Goal: Communication & Community: Ask a question

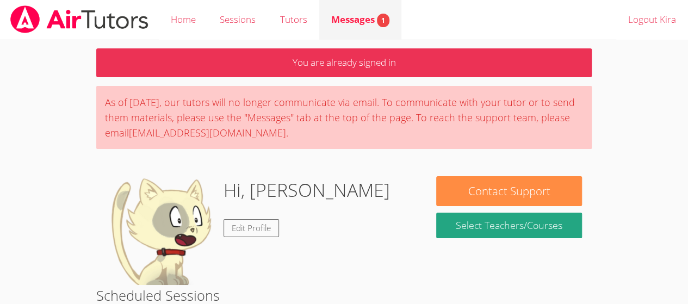
click at [349, 23] on span "Messages 1" at bounding box center [360, 19] width 58 height 13
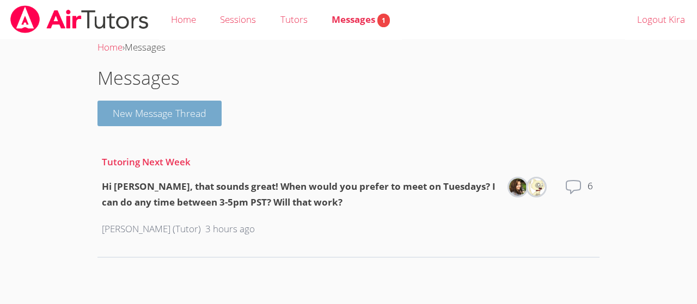
click at [189, 116] on button "New Message Thread" at bounding box center [159, 114] width 124 height 26
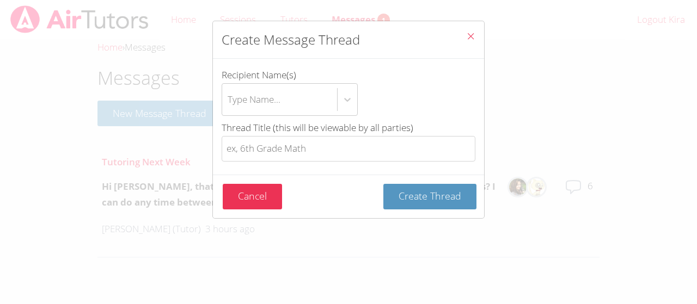
click at [171, 162] on div "Create Message Thread Recipient Name(s) Type Name... Thread Title (this will be…" at bounding box center [348, 152] width 697 height 304
click at [244, 198] on button "Cancel" at bounding box center [252, 197] width 59 height 26
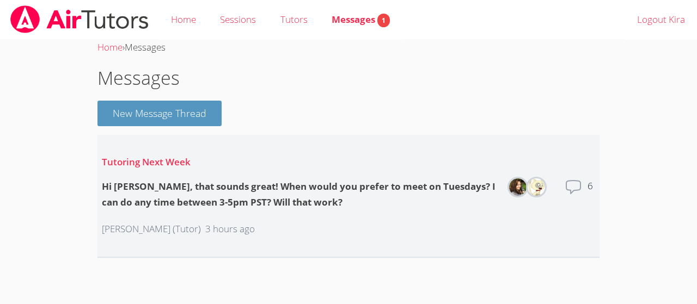
click at [581, 189] on icon at bounding box center [572, 187] width 17 height 17
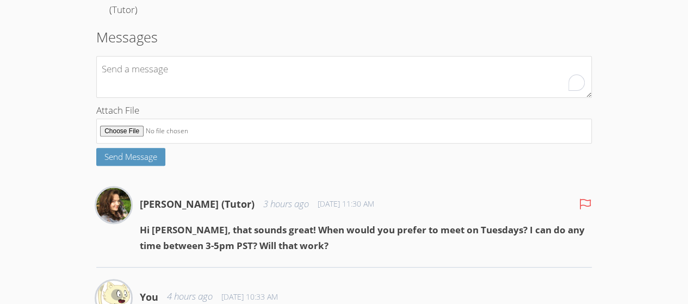
scroll to position [159, 0]
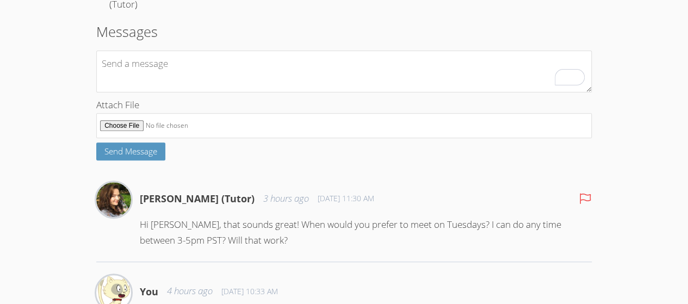
type textarea "Y"
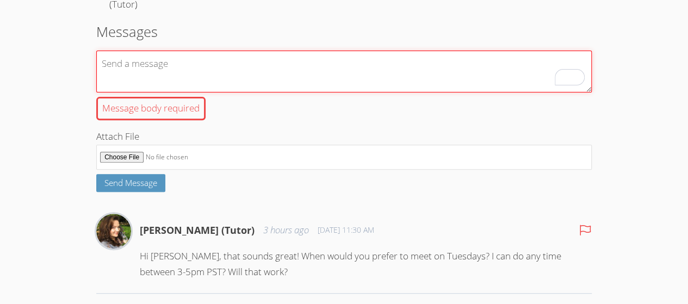
click at [306, 76] on textarea "Message body required" at bounding box center [344, 72] width 496 height 42
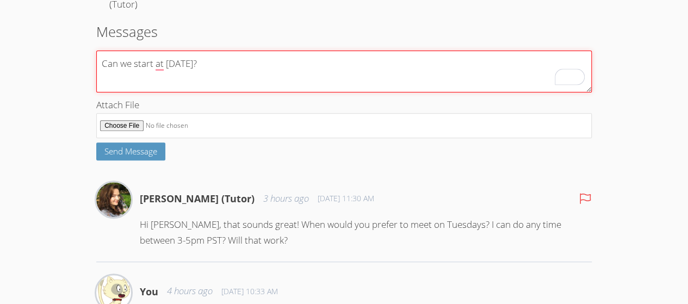
click at [251, 66] on textarea "Can we start at [DATE]?" at bounding box center [344, 72] width 496 height 42
click at [274, 63] on textarea "Can we start on [DATE]?" at bounding box center [344, 72] width 496 height 42
click at [366, 68] on textarea "Can we start on [DATE]? And we can do it at 3 o'clock" at bounding box center [344, 72] width 496 height 42
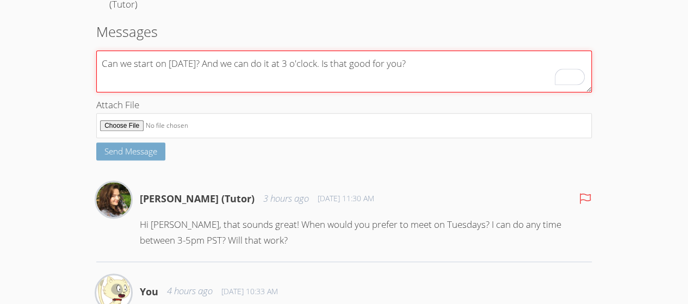
type textarea "Can we start on [DATE]? And we can do it at 3 o'clock. Is that good for you?"
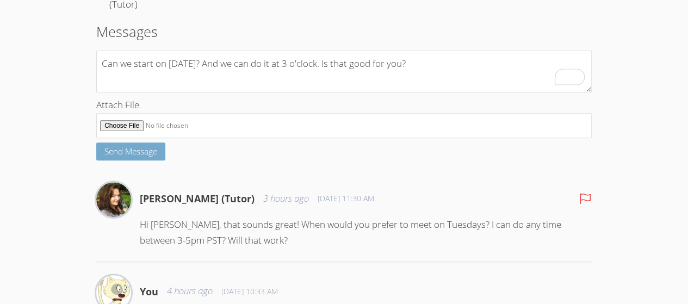
click at [144, 148] on span "Send Message" at bounding box center [130, 151] width 53 height 11
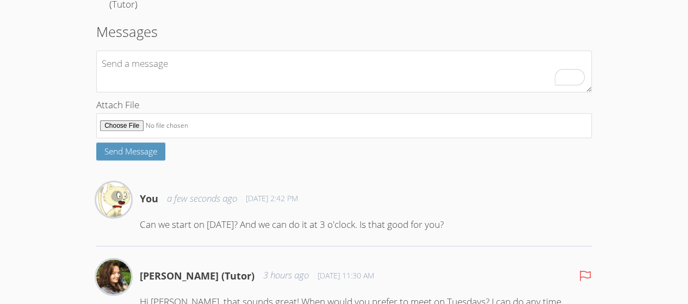
click at [298, 200] on span "[DATE] 2:42 PM" at bounding box center [272, 198] width 52 height 11
